Goal: Navigation & Orientation: Understand site structure

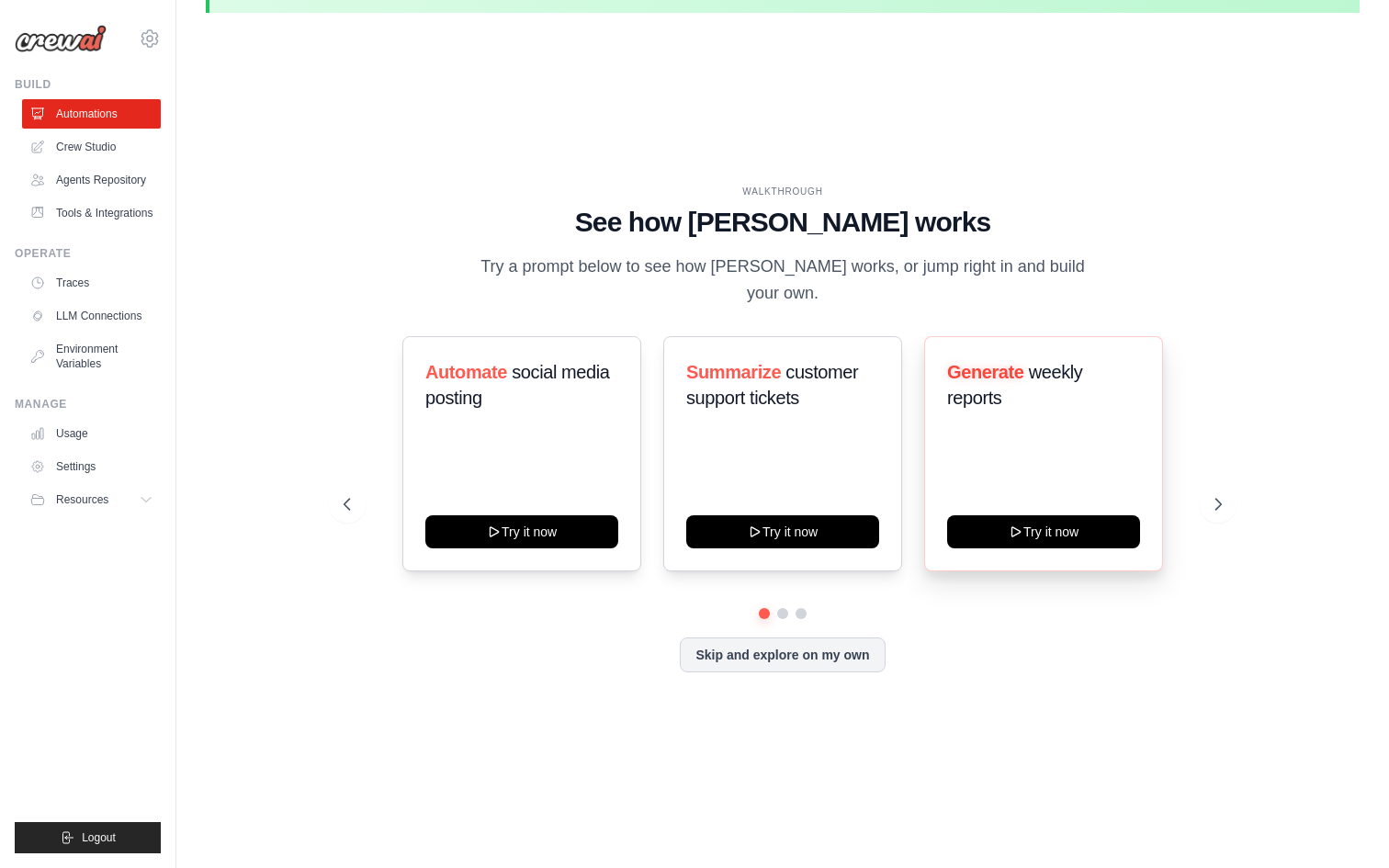
scroll to position [63, 0]
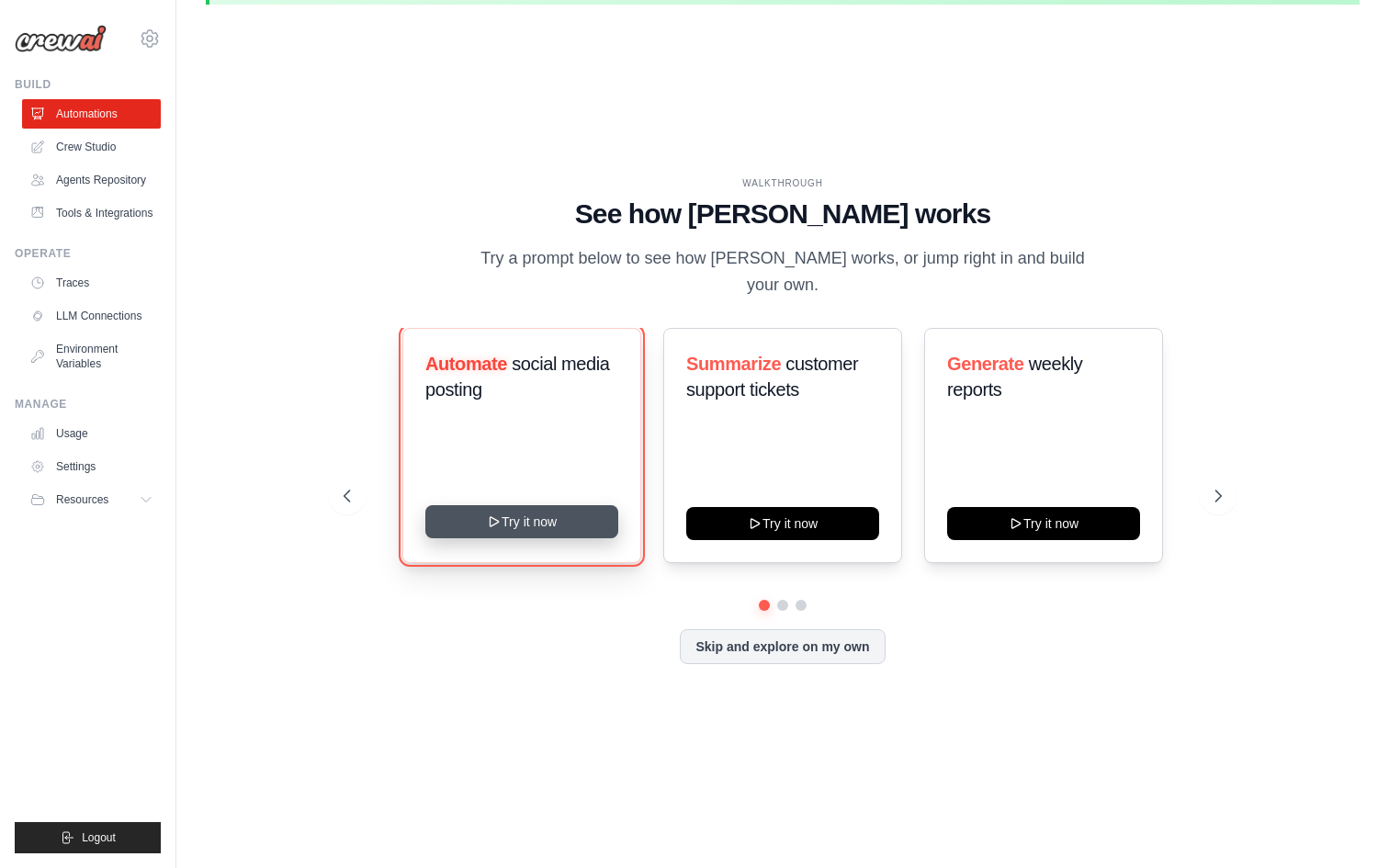
click at [581, 505] on button "Try it now" at bounding box center [521, 522] width 193 height 33
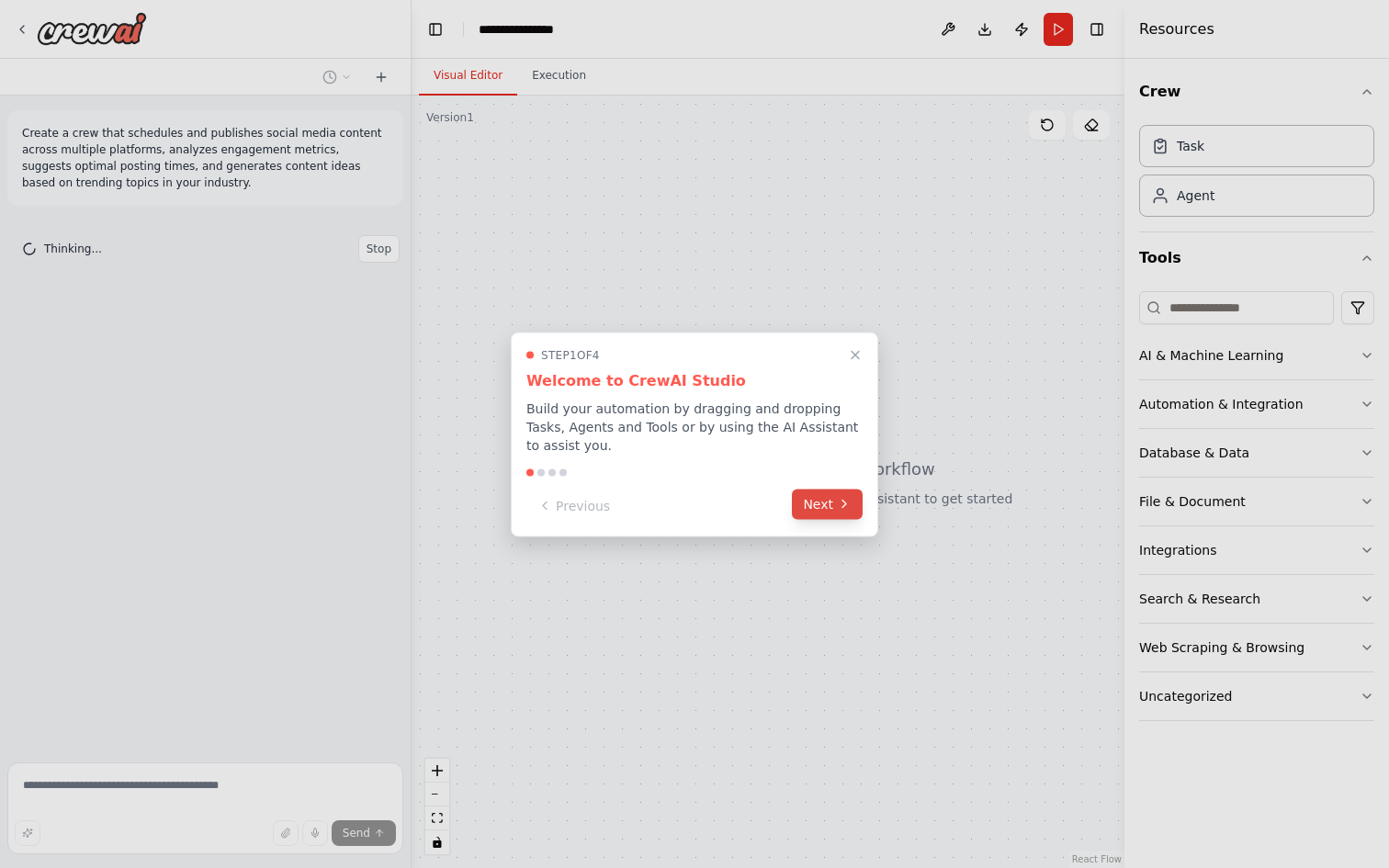
click at [855, 509] on button "Next" at bounding box center [827, 504] width 71 height 31
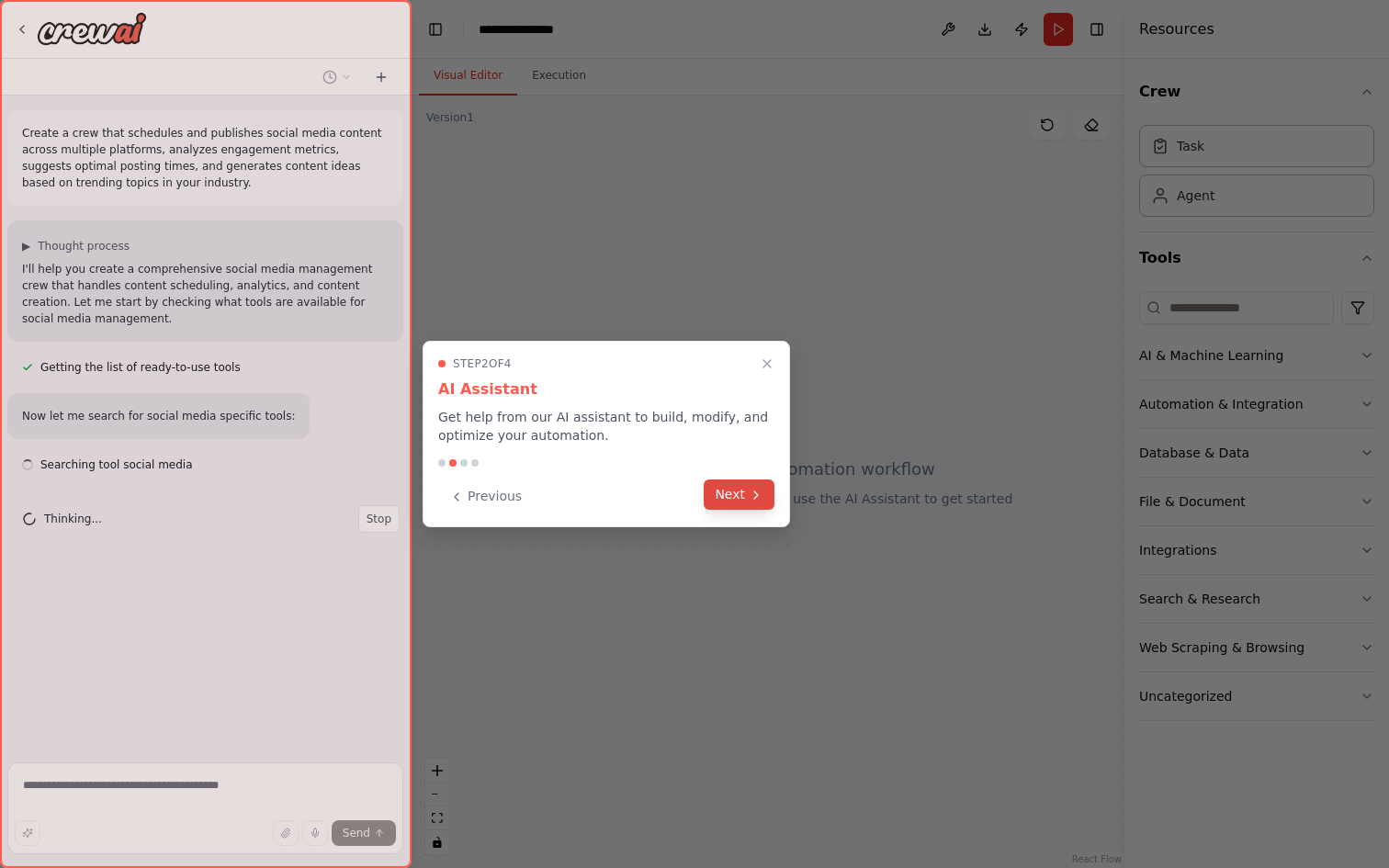
click at [752, 497] on icon at bounding box center [755, 494] width 14 height 14
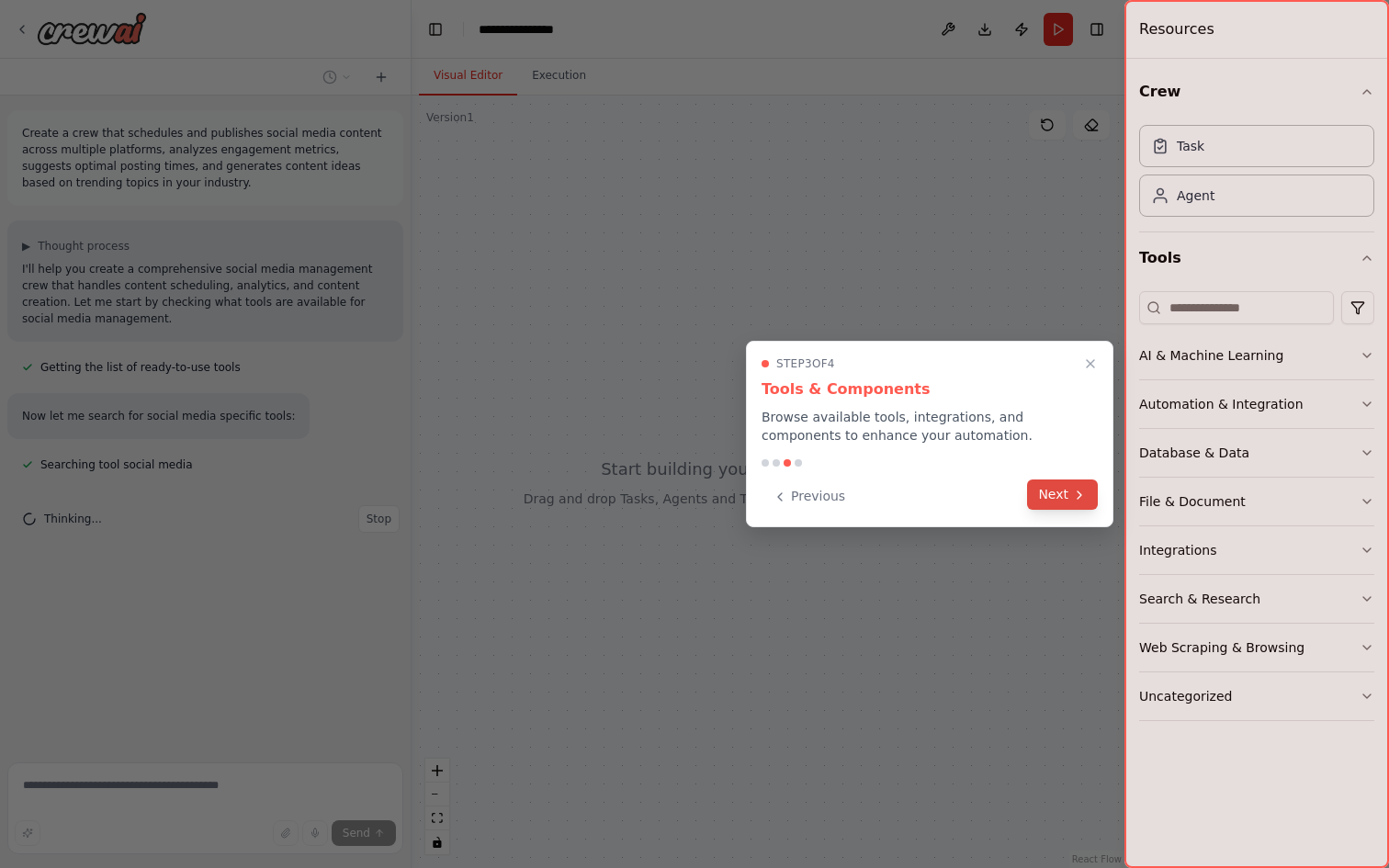
click at [1057, 488] on button "Next" at bounding box center [1063, 495] width 71 height 31
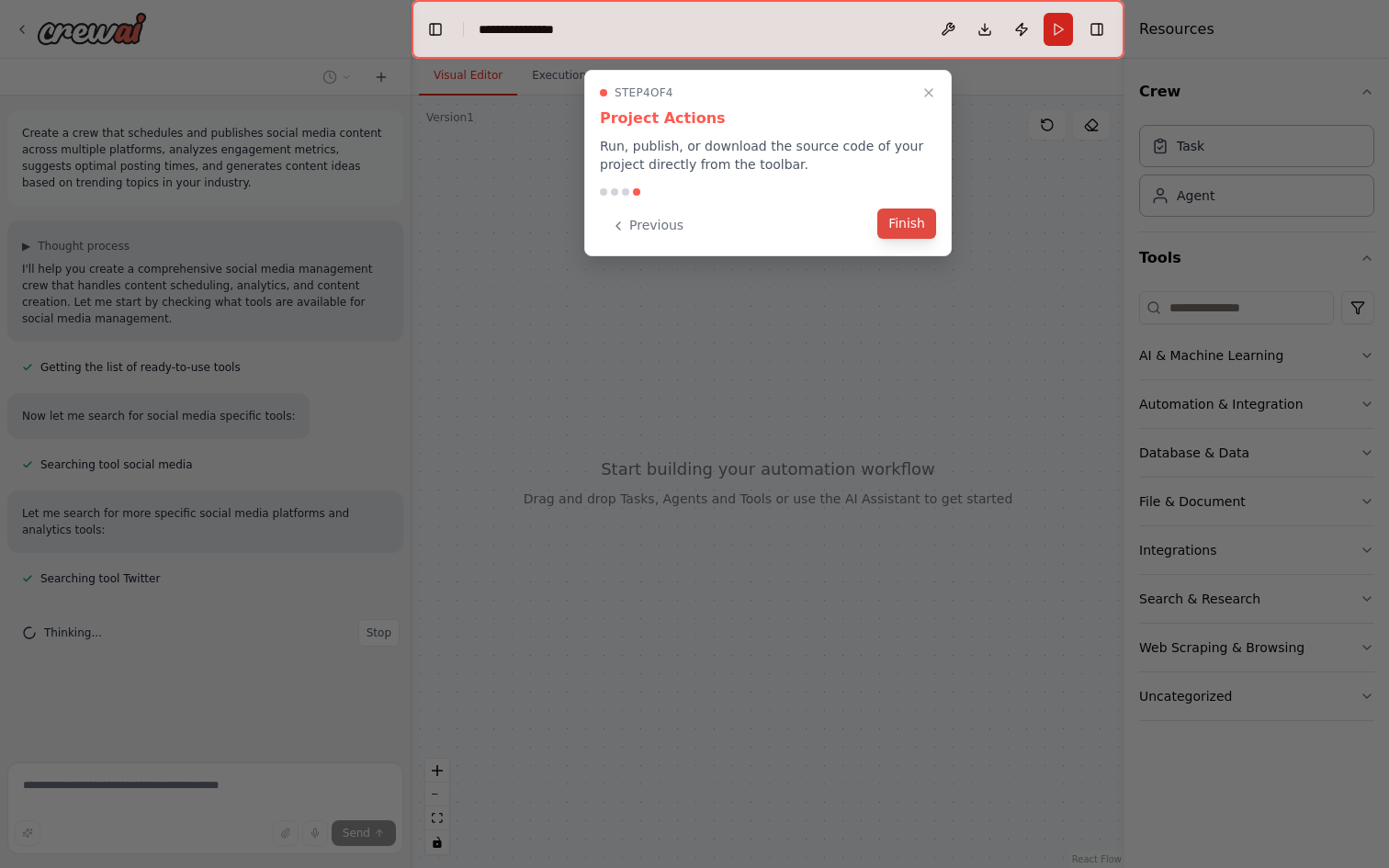
click at [888, 232] on button "Finish" at bounding box center [906, 223] width 59 height 31
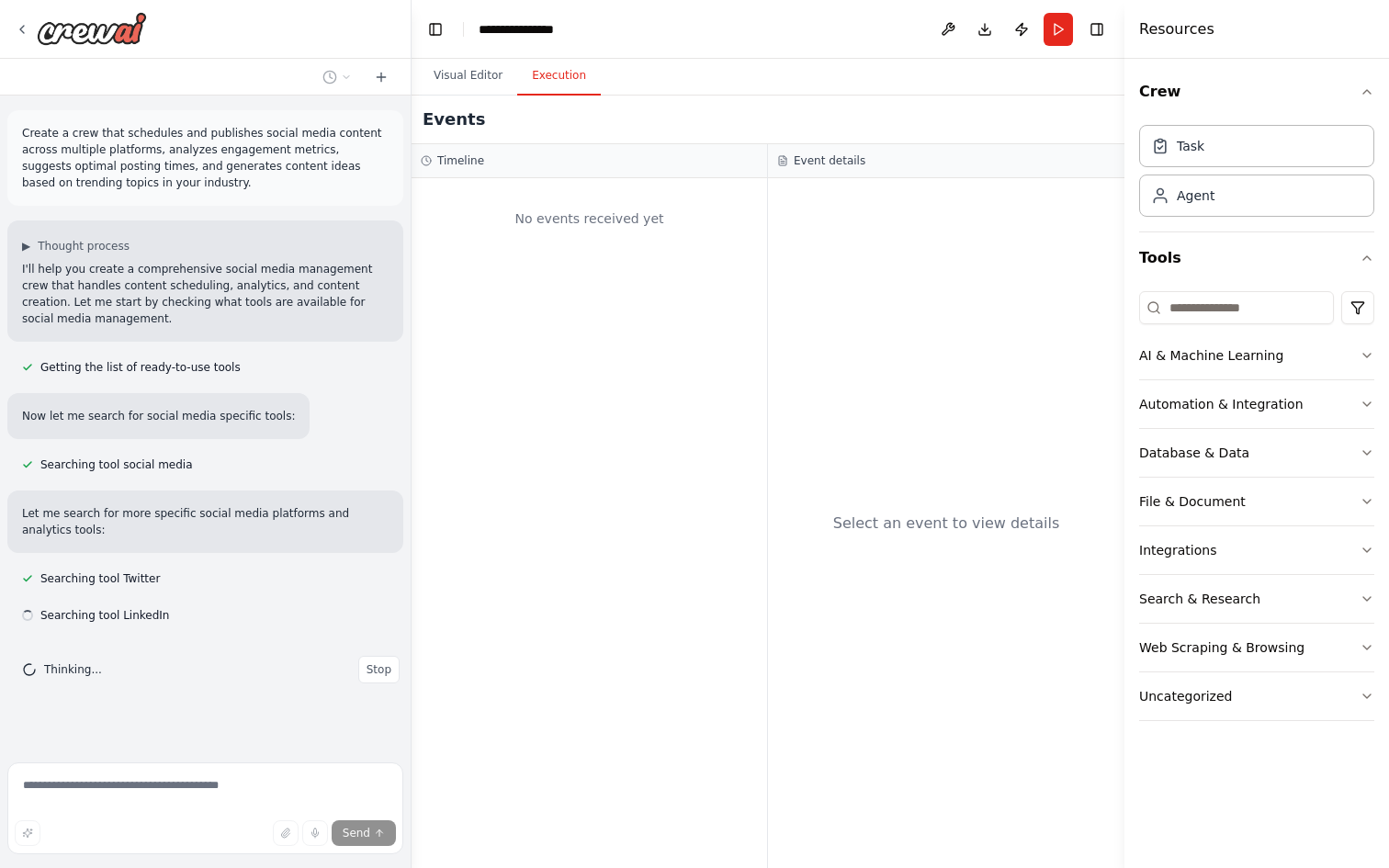
click at [570, 86] on button "Execution" at bounding box center [558, 76] width 83 height 38
click at [498, 67] on button "Visual Editor" at bounding box center [468, 76] width 98 height 38
click at [556, 69] on button "Execution" at bounding box center [558, 76] width 83 height 38
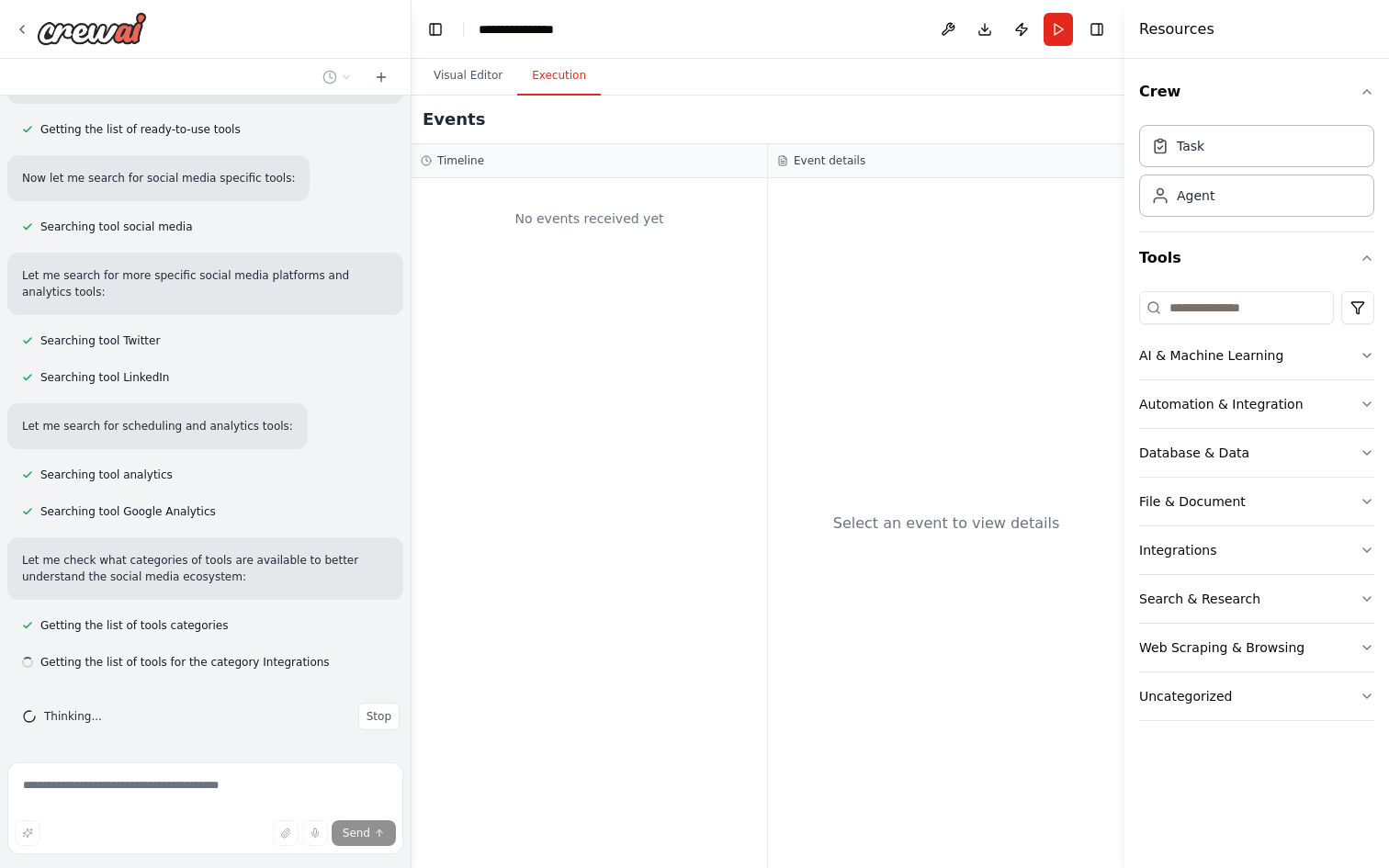
scroll to position [242, 0]
click at [396, 704] on button "Stop" at bounding box center [378, 713] width 41 height 28
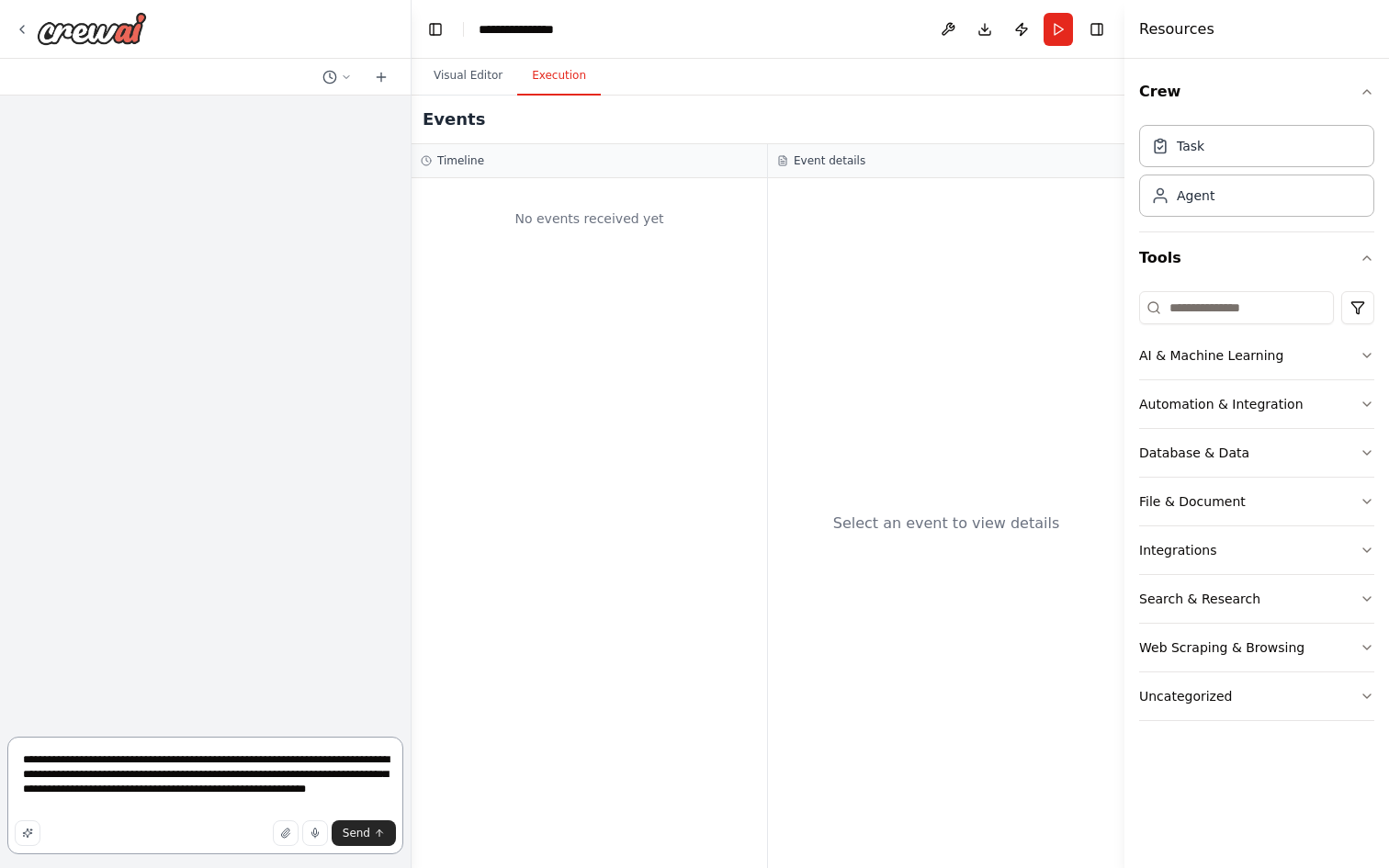
click at [178, 785] on textarea "**********" at bounding box center [205, 795] width 396 height 118
click at [1289, 442] on button "Database & Data" at bounding box center [1256, 453] width 235 height 48
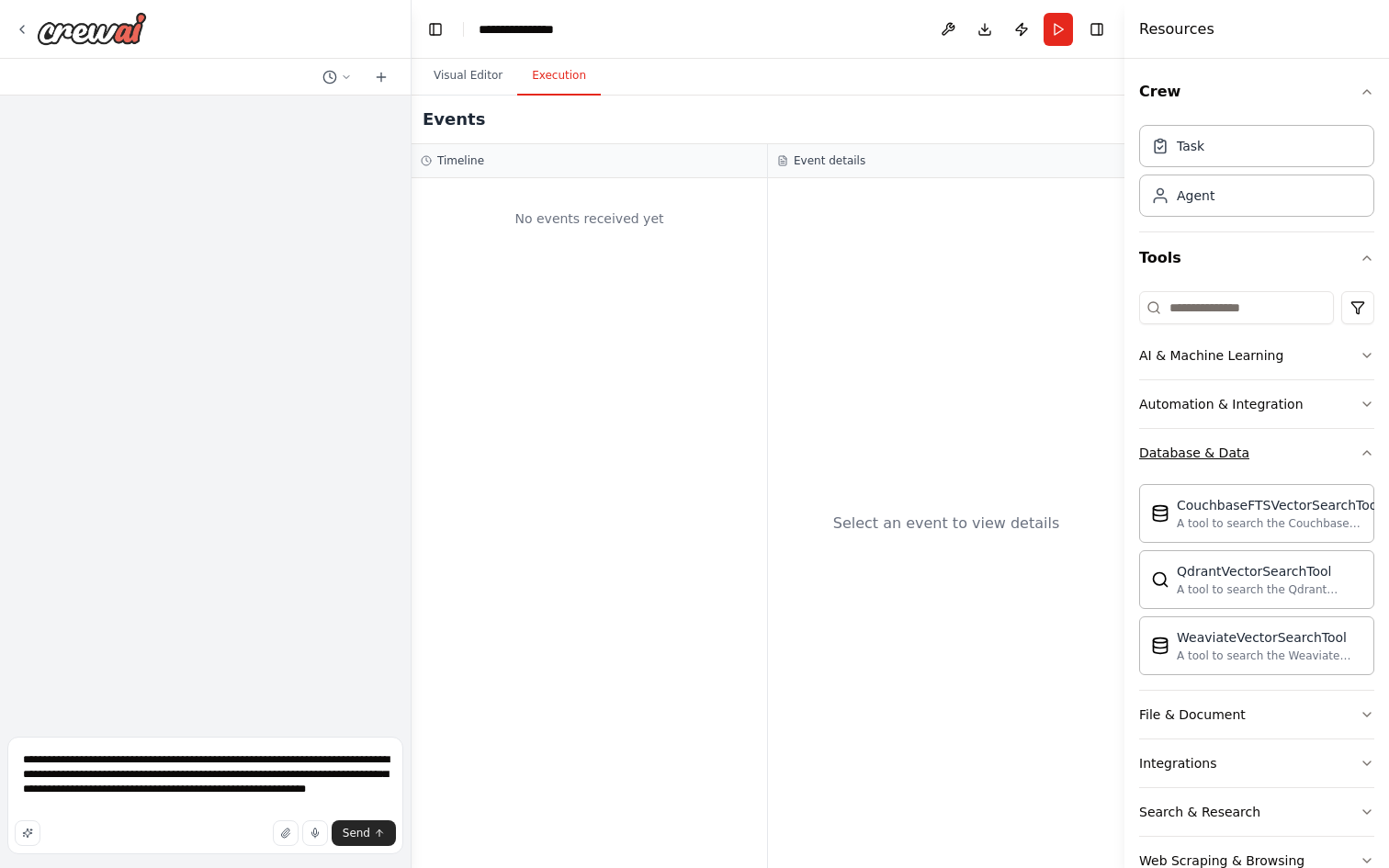
click at [1289, 442] on button "Database & Data" at bounding box center [1256, 453] width 235 height 48
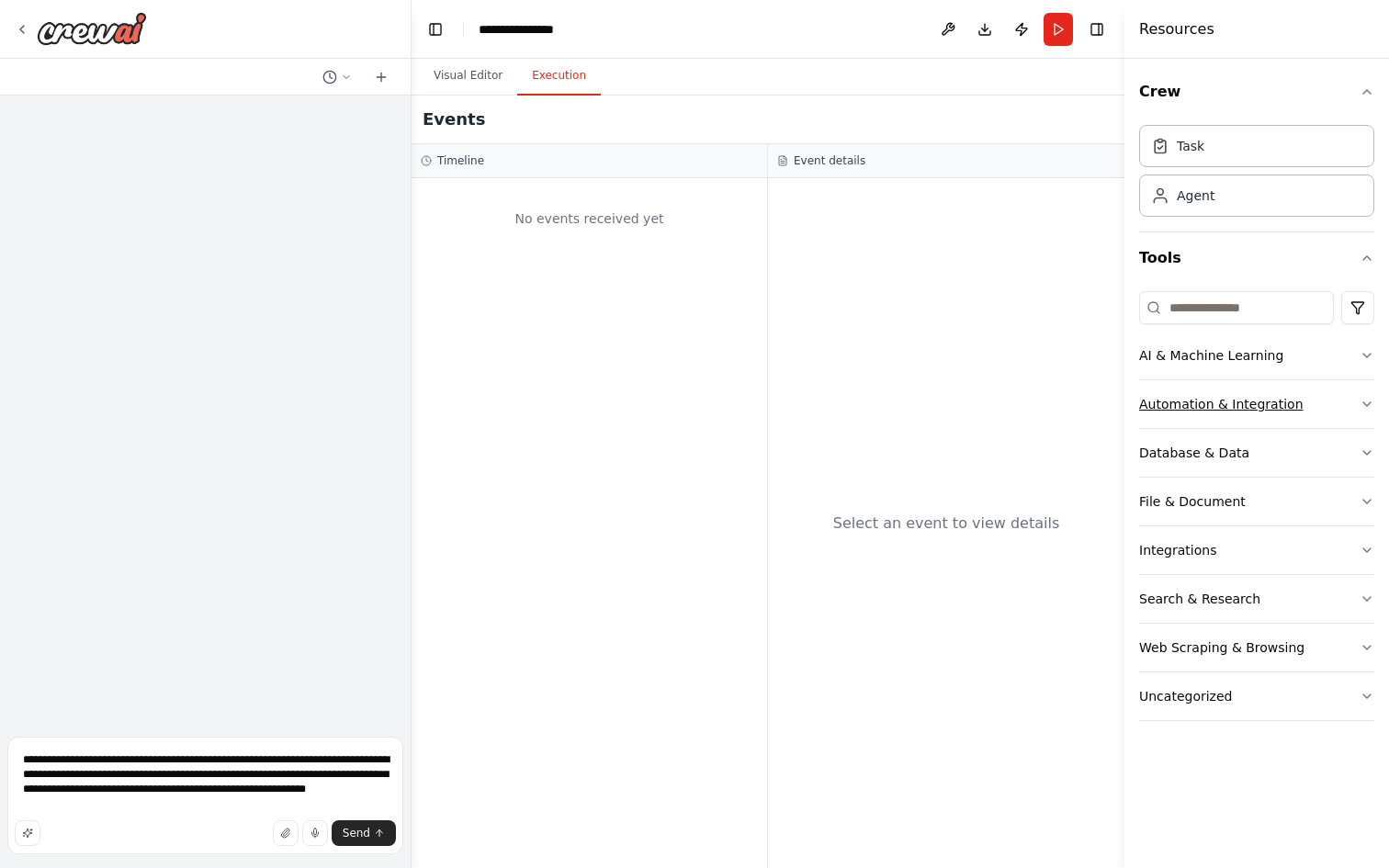
click at [1354, 404] on button "Automation & Integration" at bounding box center [1256, 404] width 235 height 48
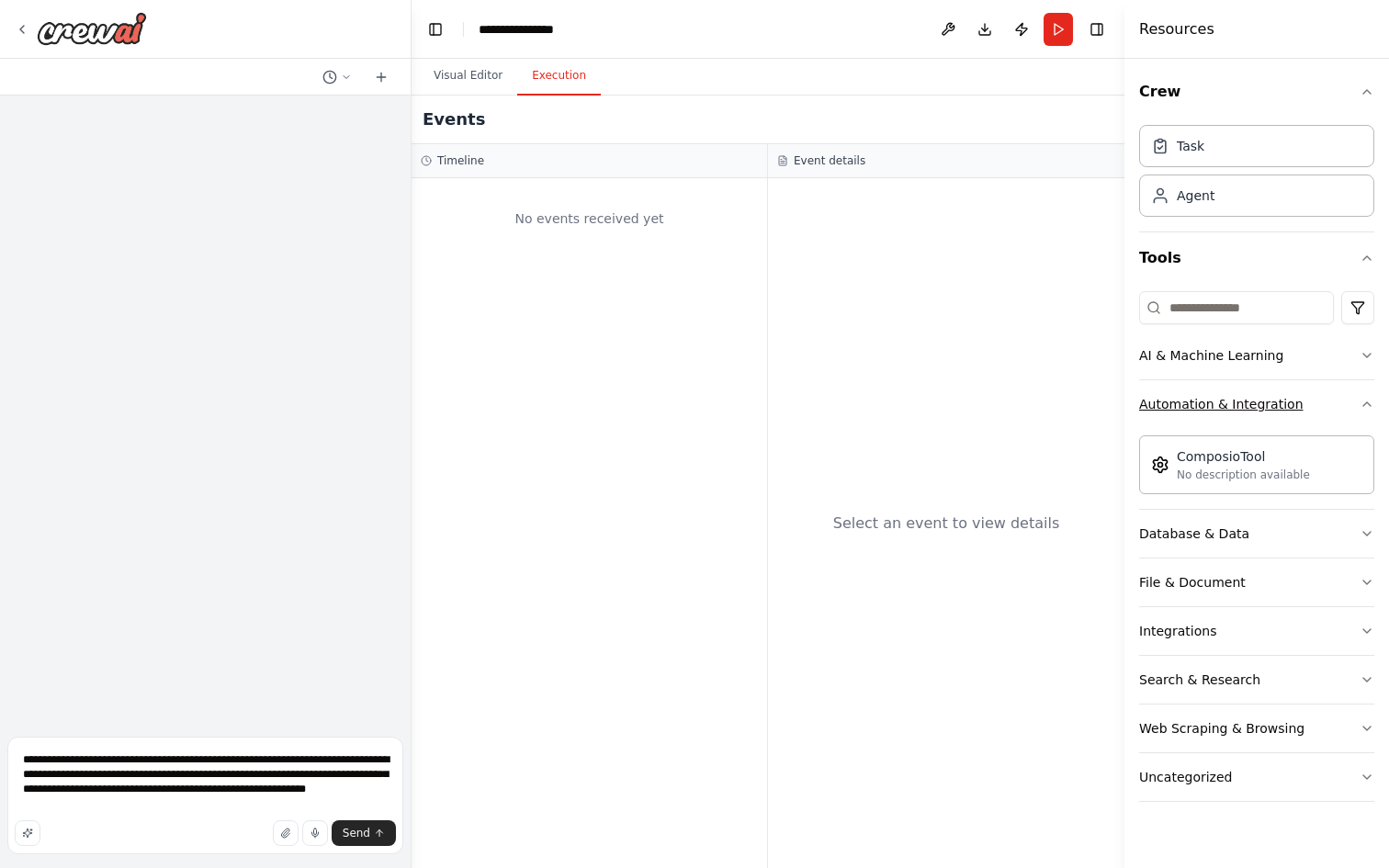
click at [1354, 404] on button "Automation & Integration" at bounding box center [1256, 404] width 235 height 48
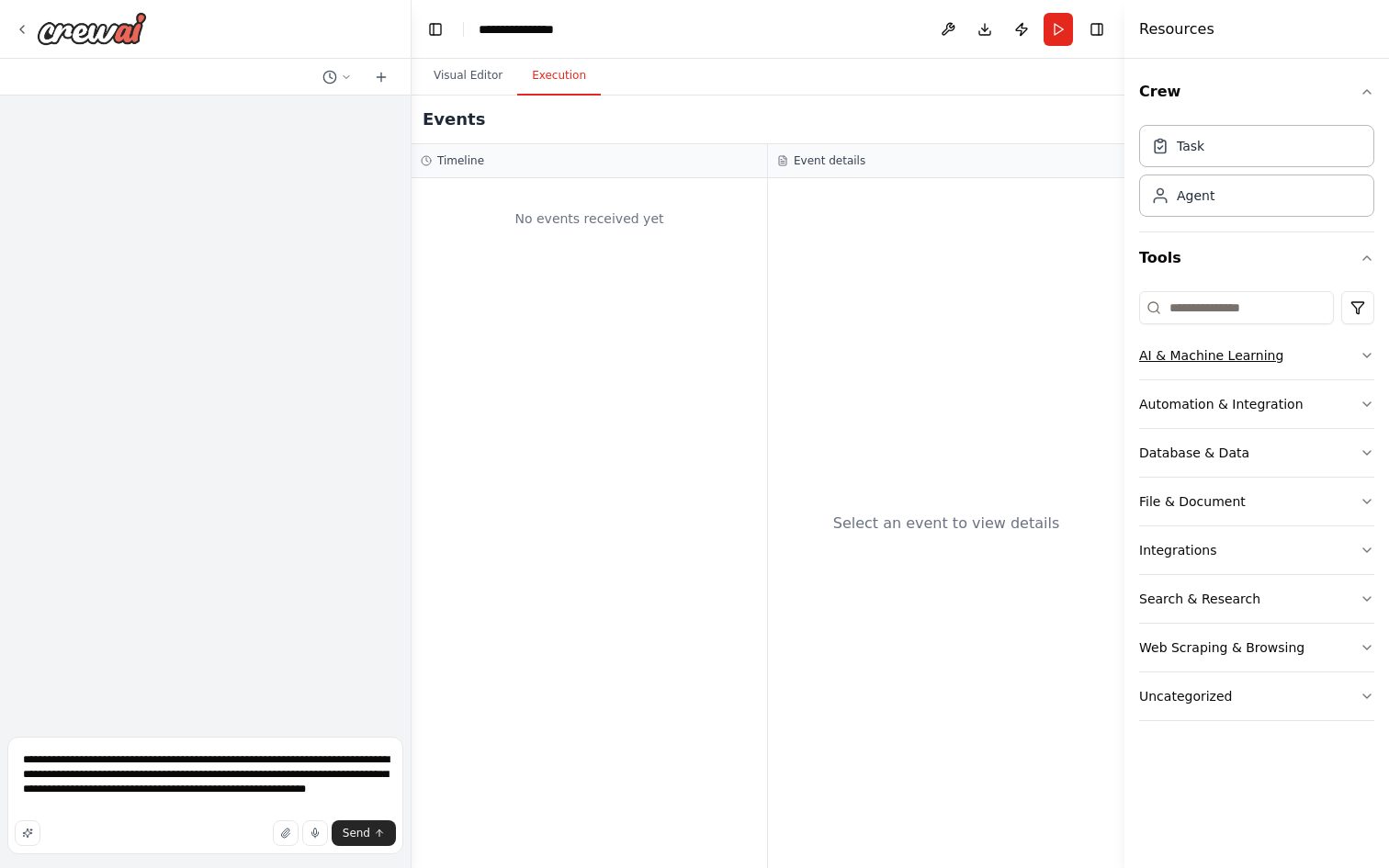
click at [1332, 348] on button "AI & Machine Learning" at bounding box center [1256, 356] width 235 height 48
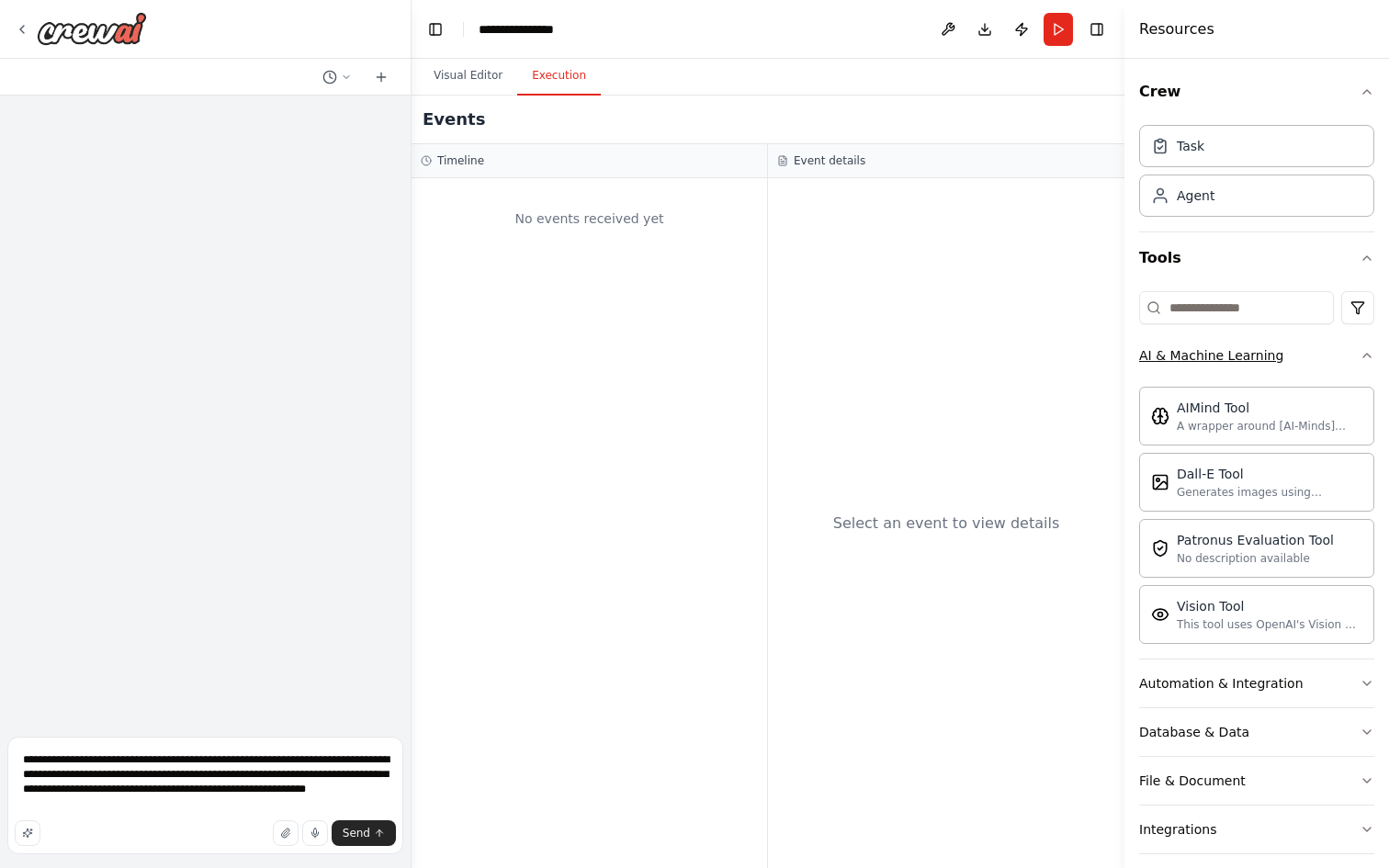
click at [1332, 348] on button "AI & Machine Learning" at bounding box center [1256, 356] width 235 height 48
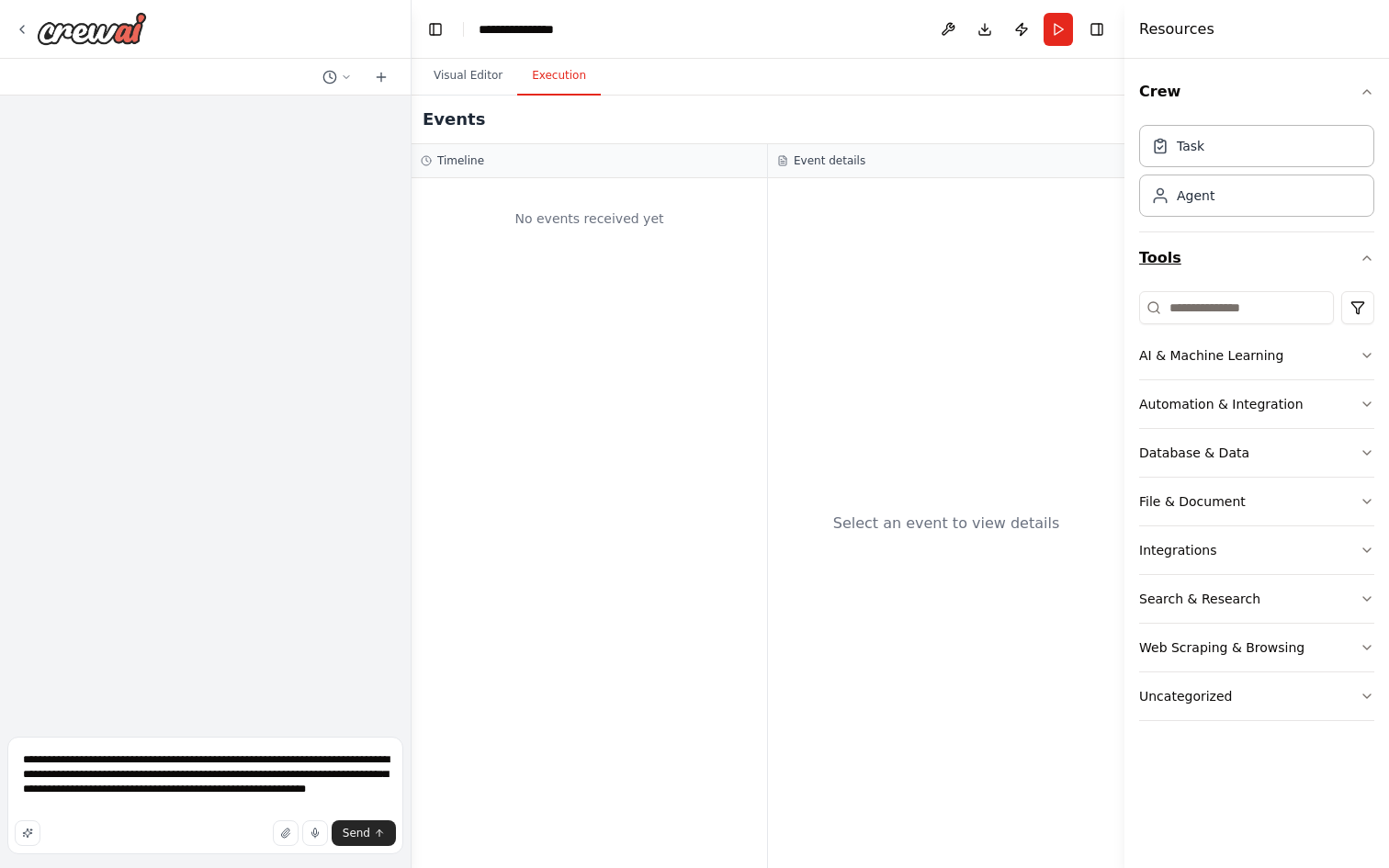
click at [1338, 263] on button "Tools" at bounding box center [1256, 258] width 235 height 52
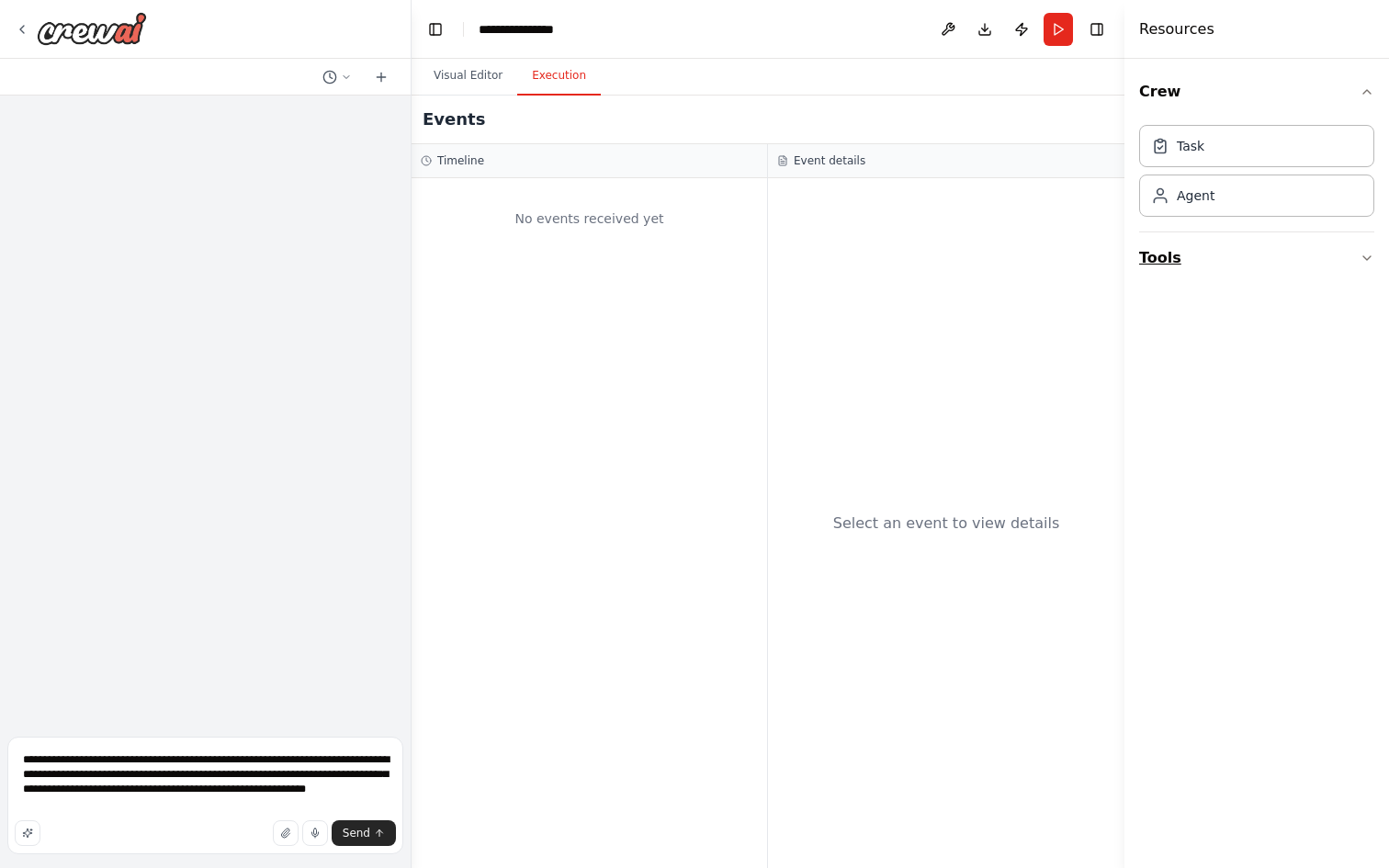
click at [1338, 263] on button "Tools" at bounding box center [1256, 258] width 235 height 52
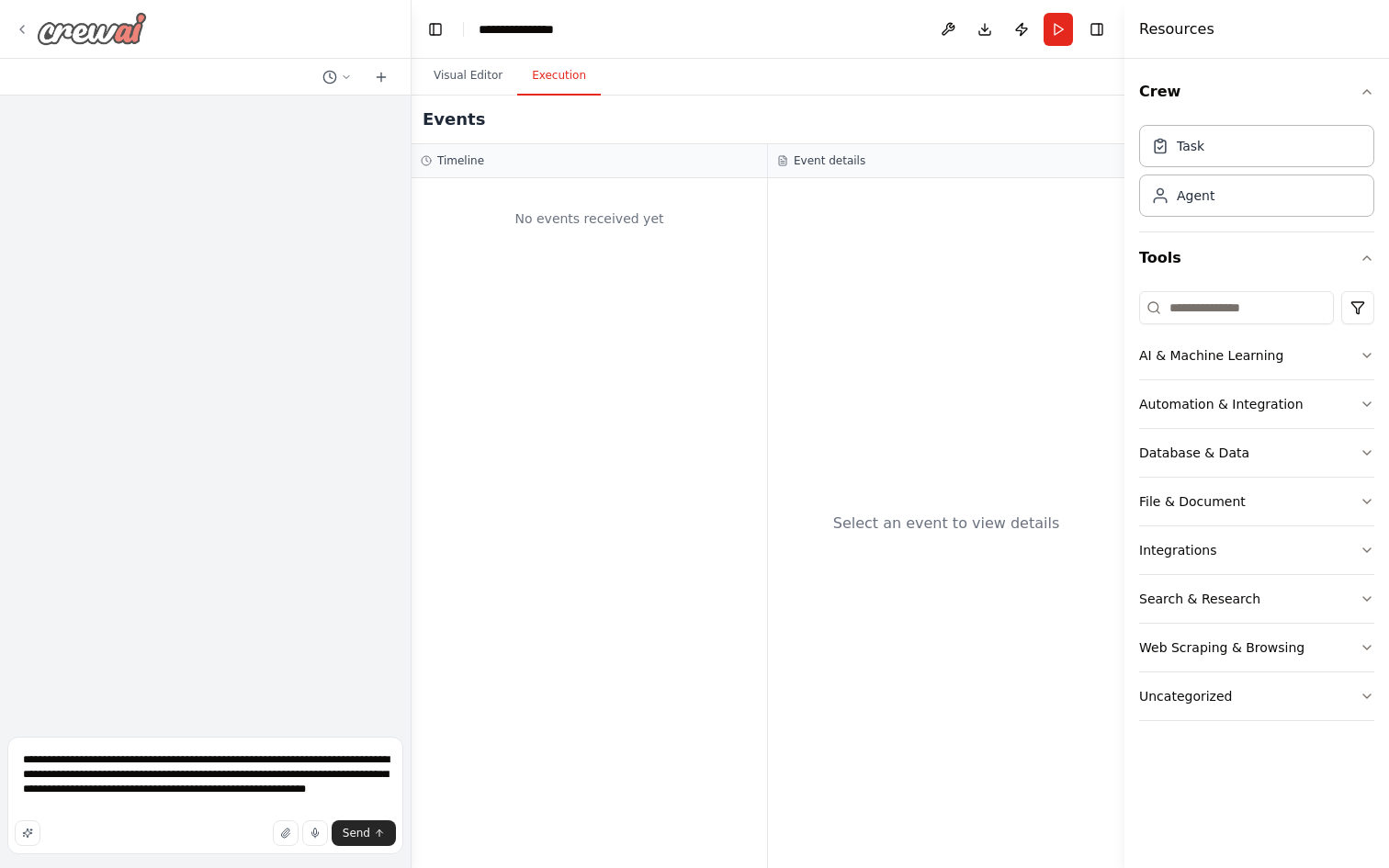
click at [129, 43] on img at bounding box center [91, 28] width 110 height 33
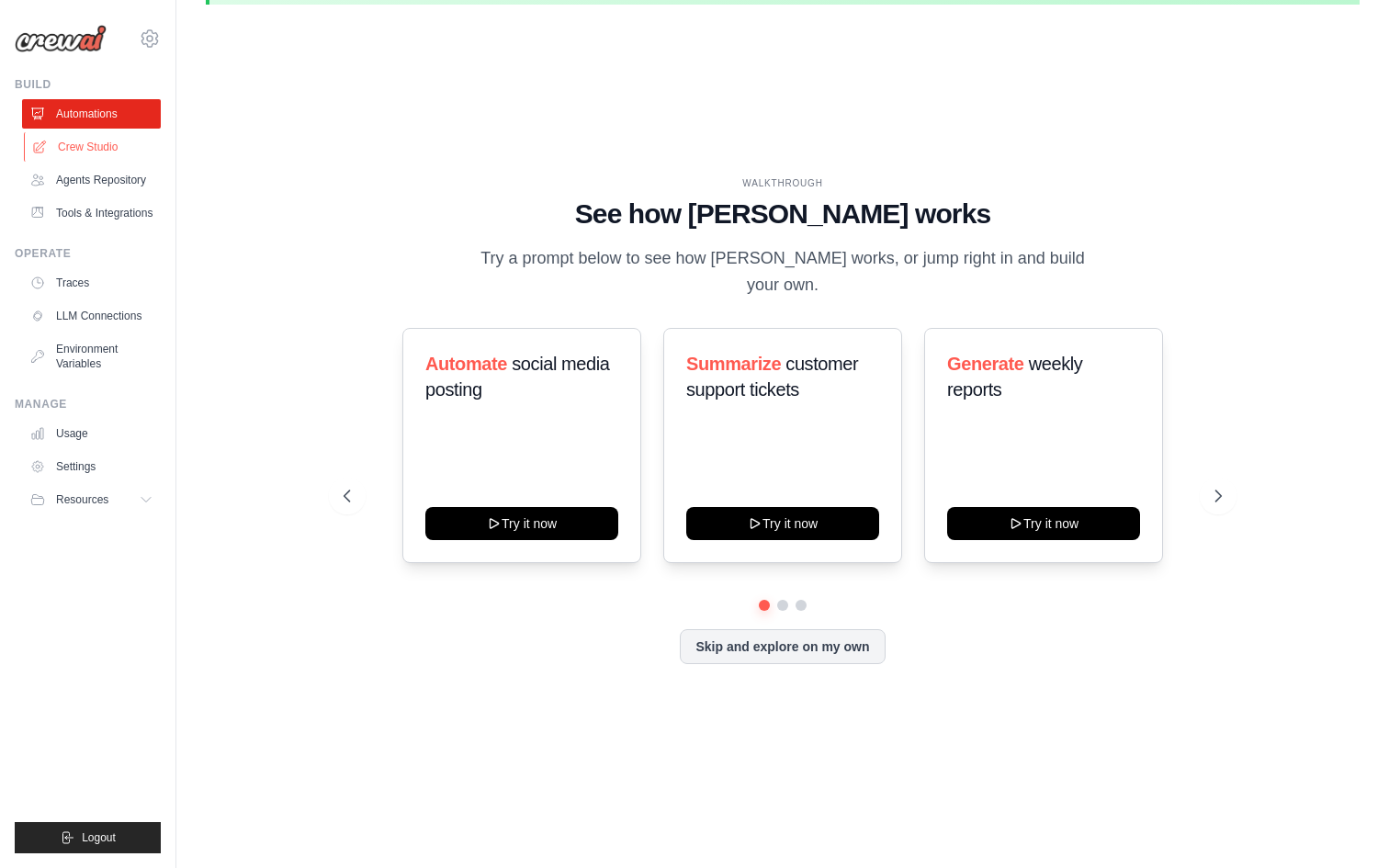
click at [105, 146] on link "Crew Studio" at bounding box center [93, 147] width 139 height 30
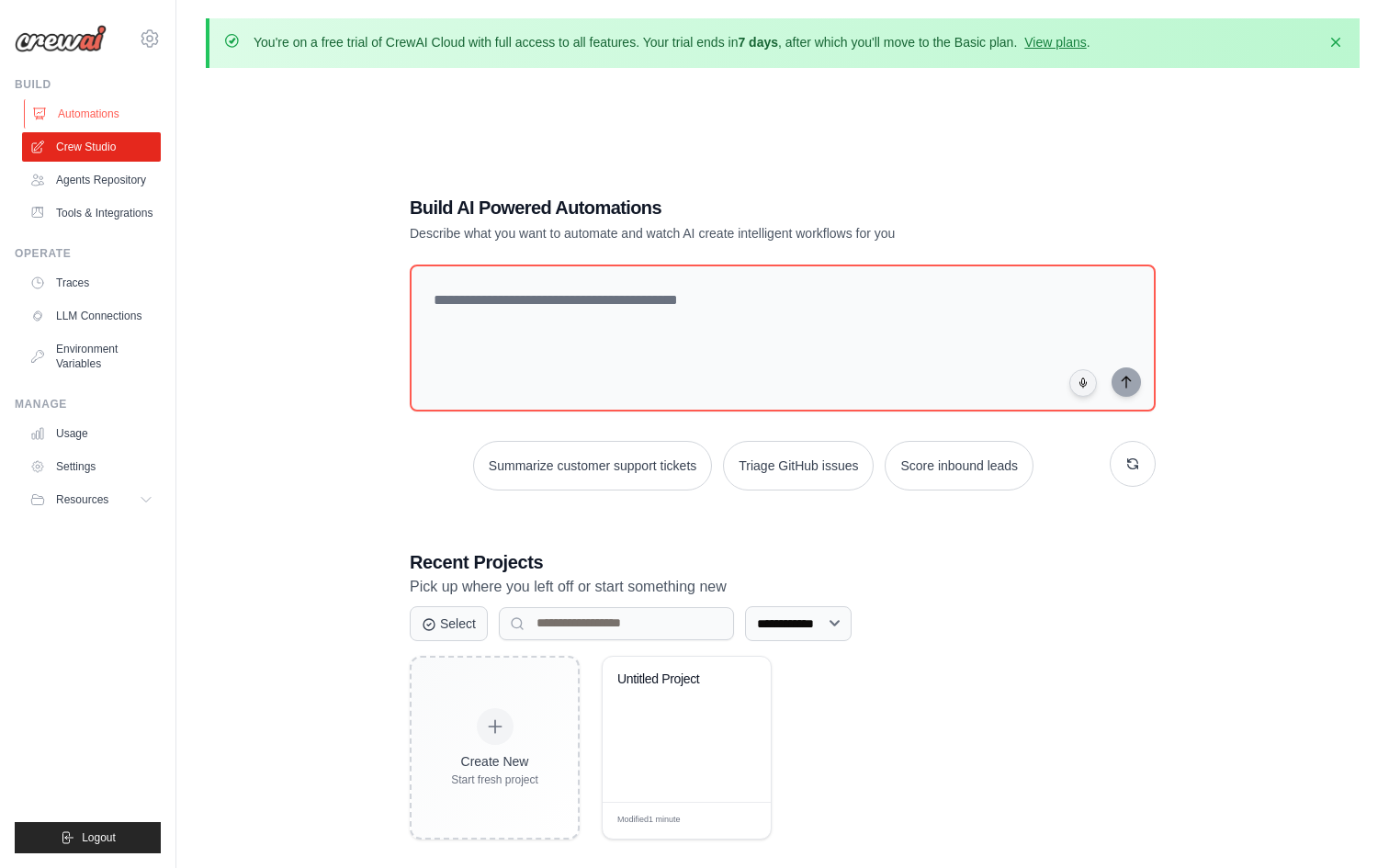
click at [102, 107] on link "Automations" at bounding box center [93, 113] width 139 height 30
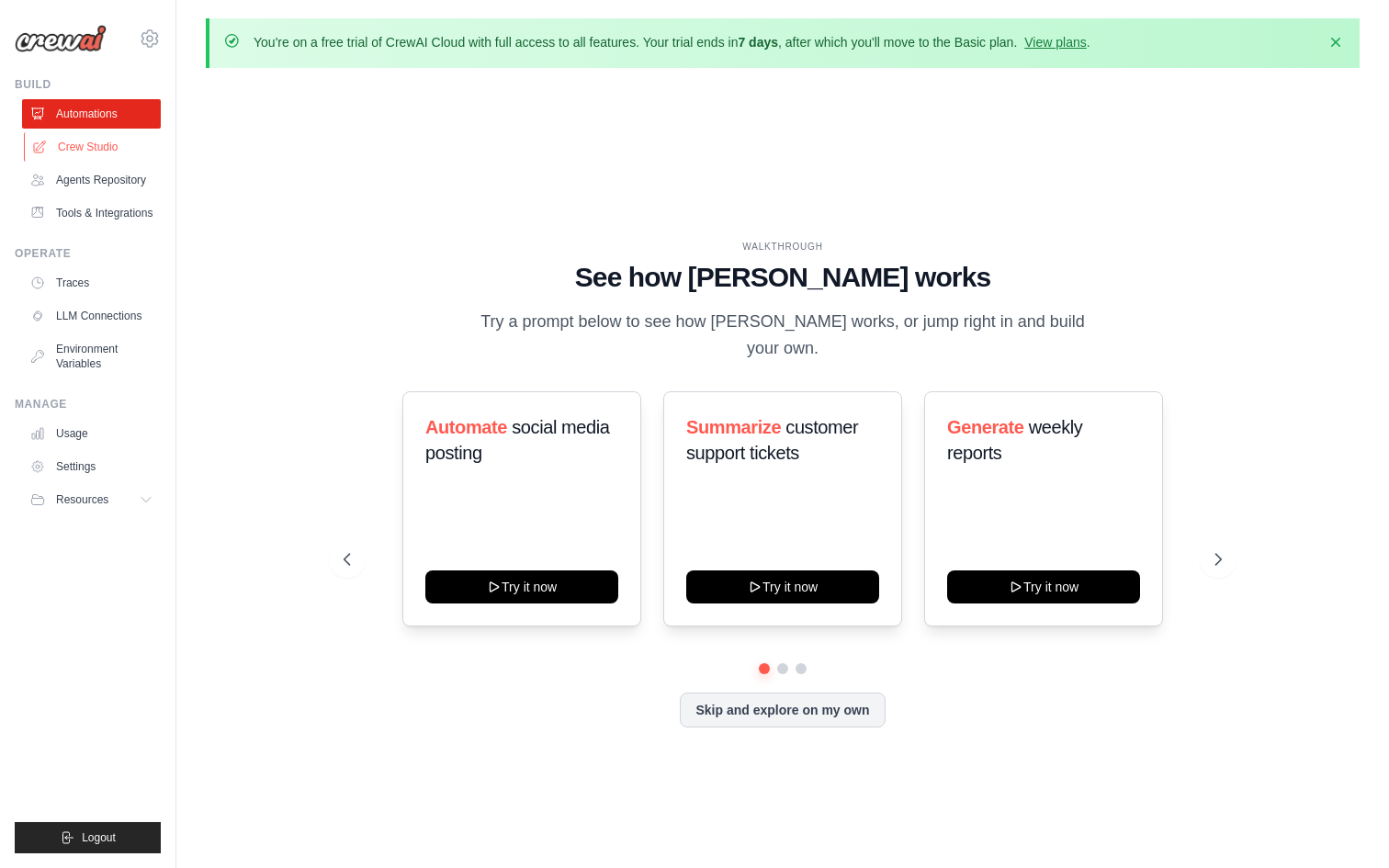
click at [104, 142] on link "Crew Studio" at bounding box center [93, 147] width 139 height 30
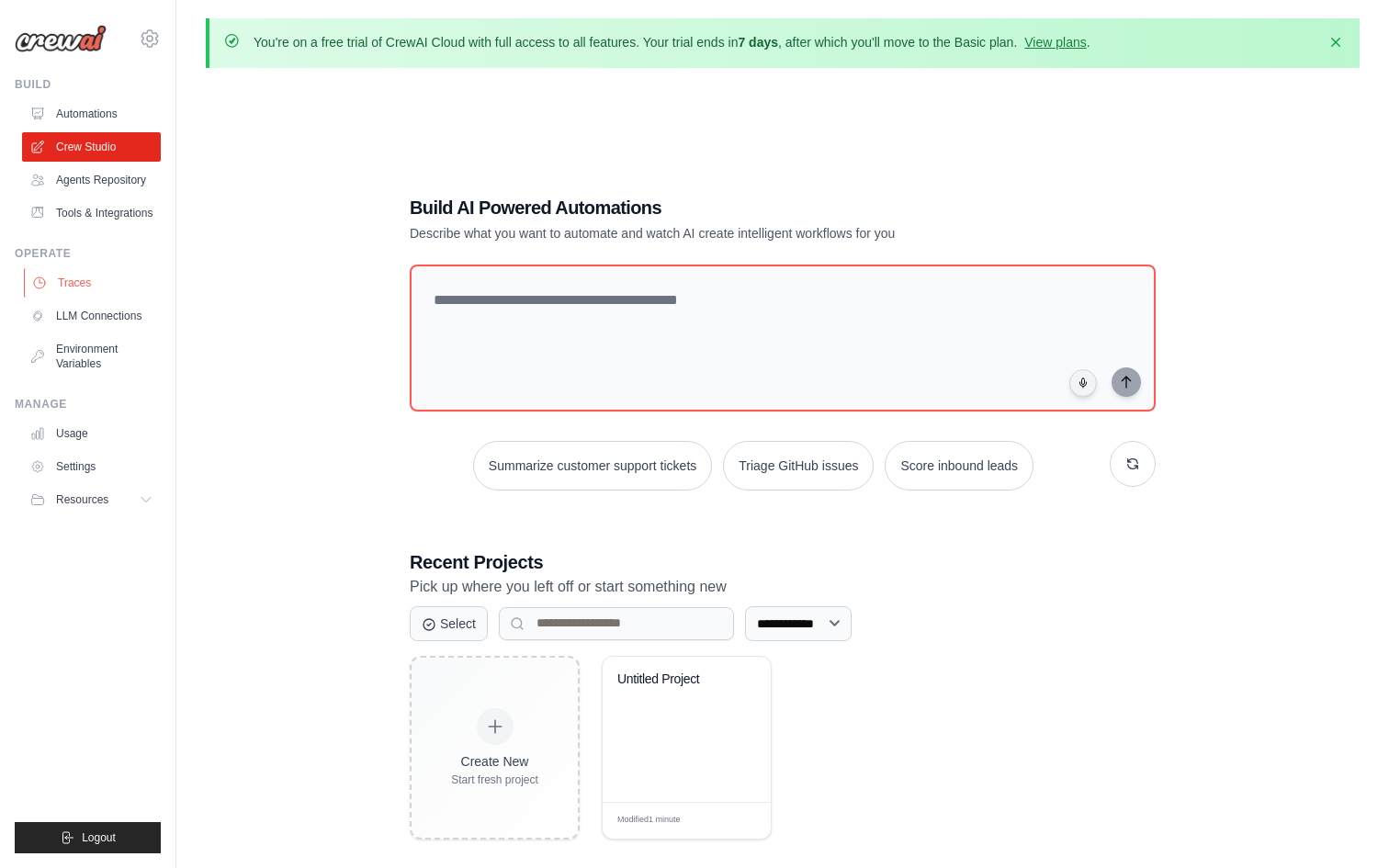
click at [87, 284] on link "Traces" at bounding box center [93, 283] width 139 height 30
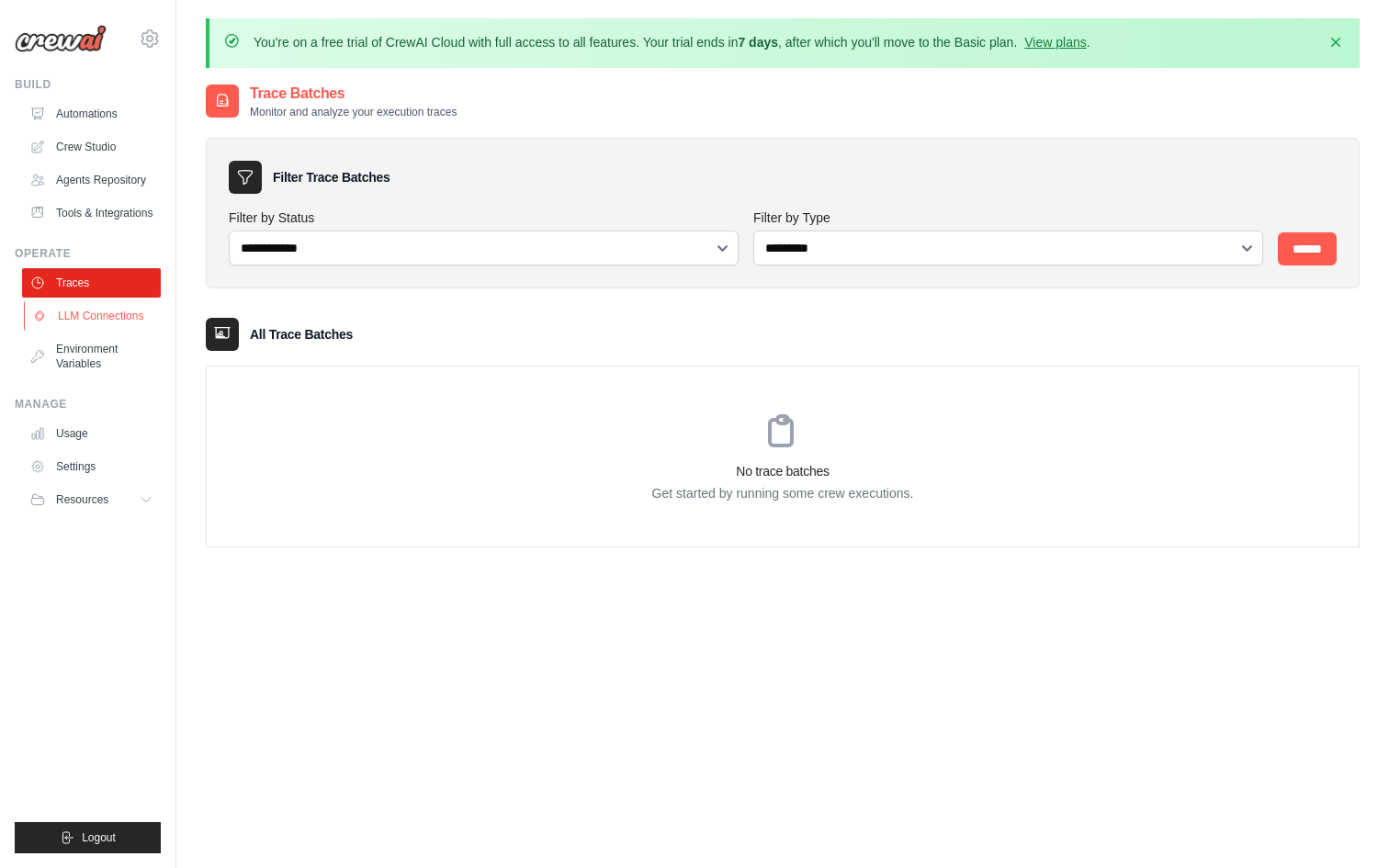
click at [78, 312] on link "LLM Connections" at bounding box center [93, 316] width 139 height 30
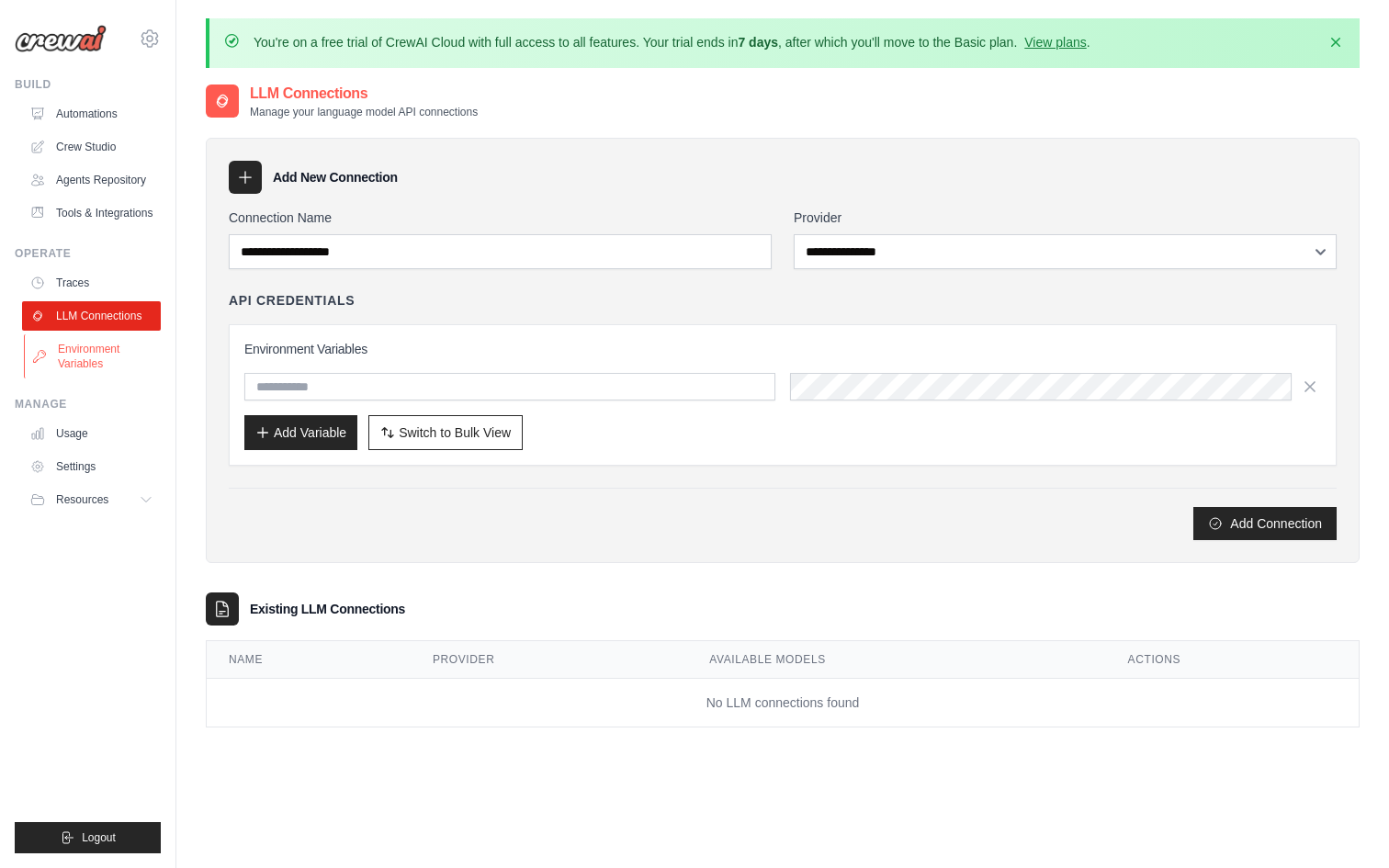
click at [80, 361] on link "Environment Variables" at bounding box center [93, 357] width 139 height 44
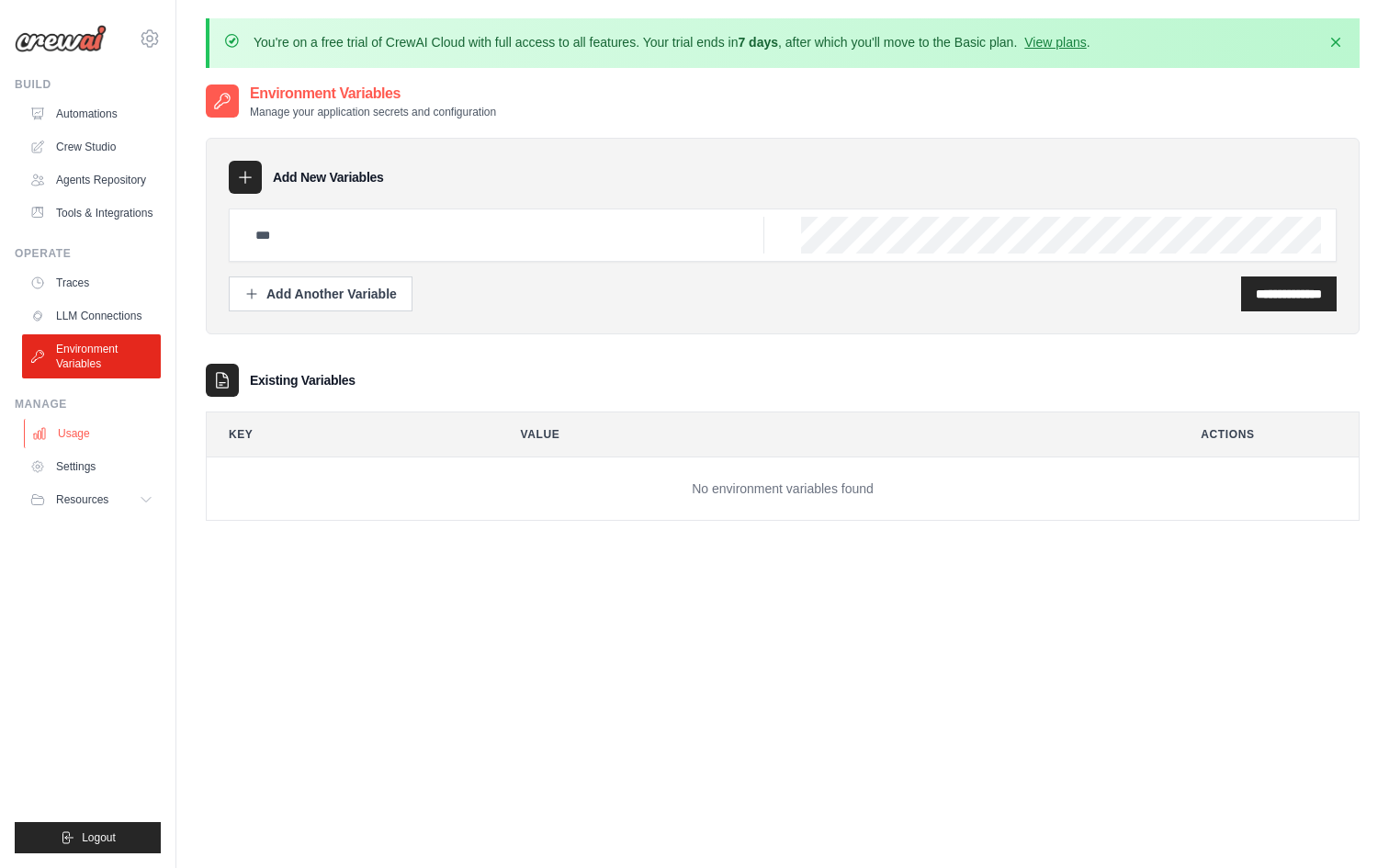
click at [74, 434] on link "Usage" at bounding box center [93, 434] width 139 height 30
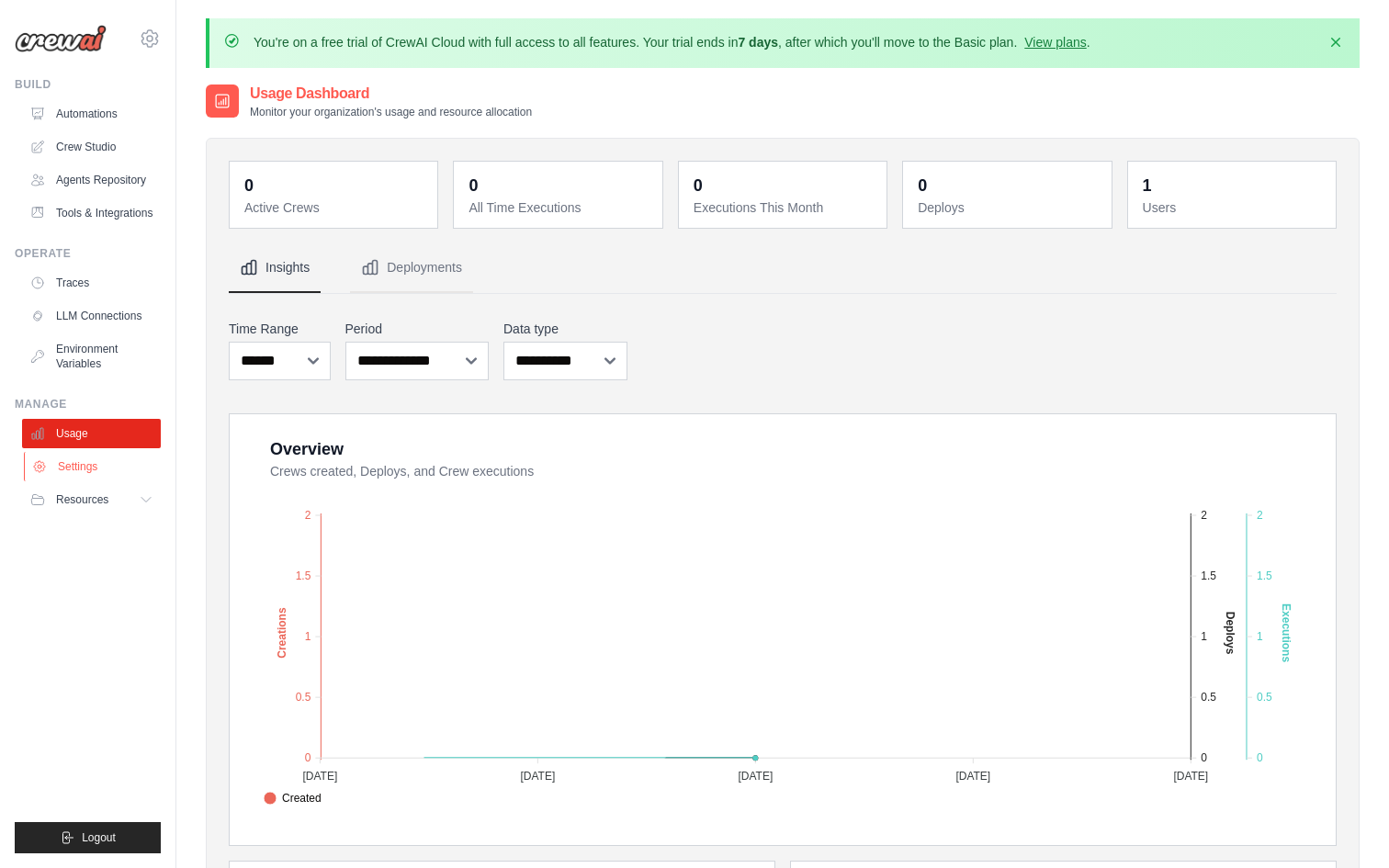
click at [69, 460] on link "Settings" at bounding box center [93, 466] width 139 height 30
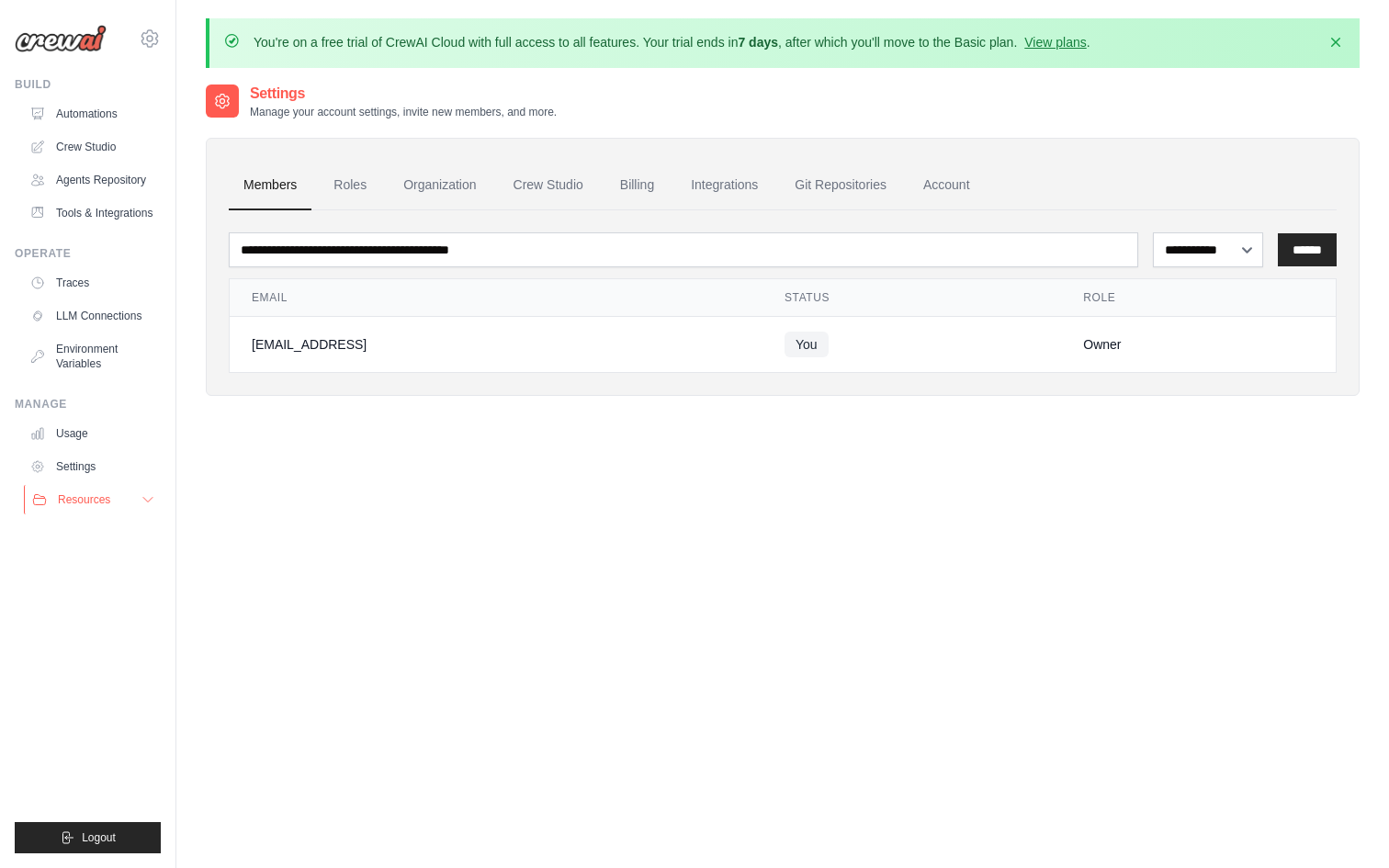
click at [70, 508] on button "Resources" at bounding box center [93, 500] width 139 height 30
